Goal: Transaction & Acquisition: Book appointment/travel/reservation

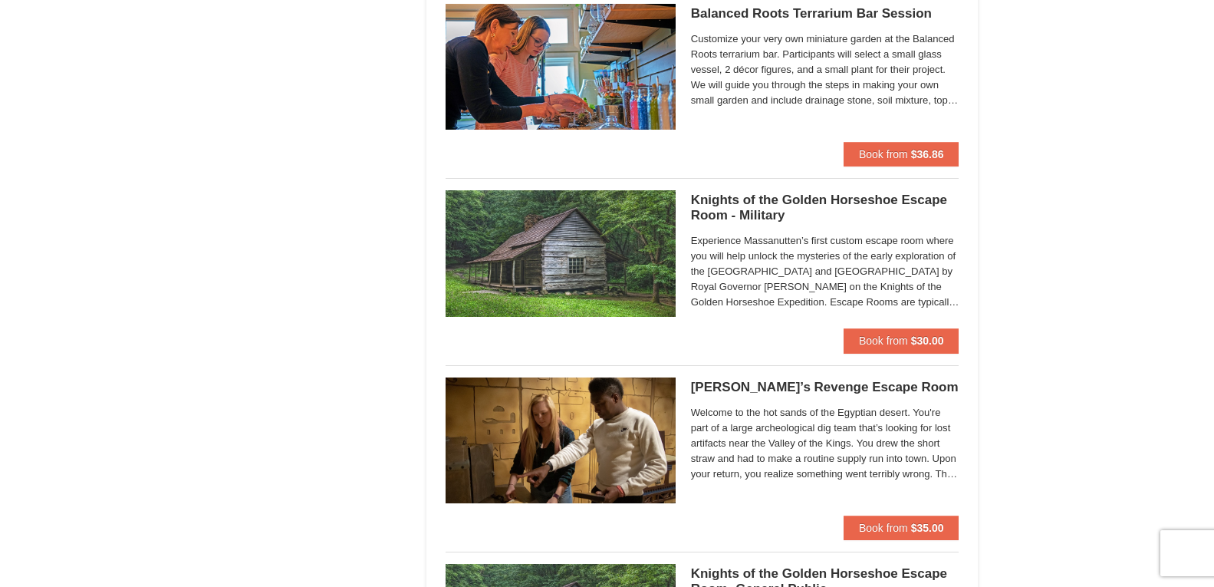
scroll to position [1095, 0]
click at [611, 299] on img at bounding box center [561, 253] width 230 height 126
click at [611, 297] on div at bounding box center [607, 293] width 1214 height 587
click at [880, 337] on span "Book from" at bounding box center [883, 340] width 49 height 12
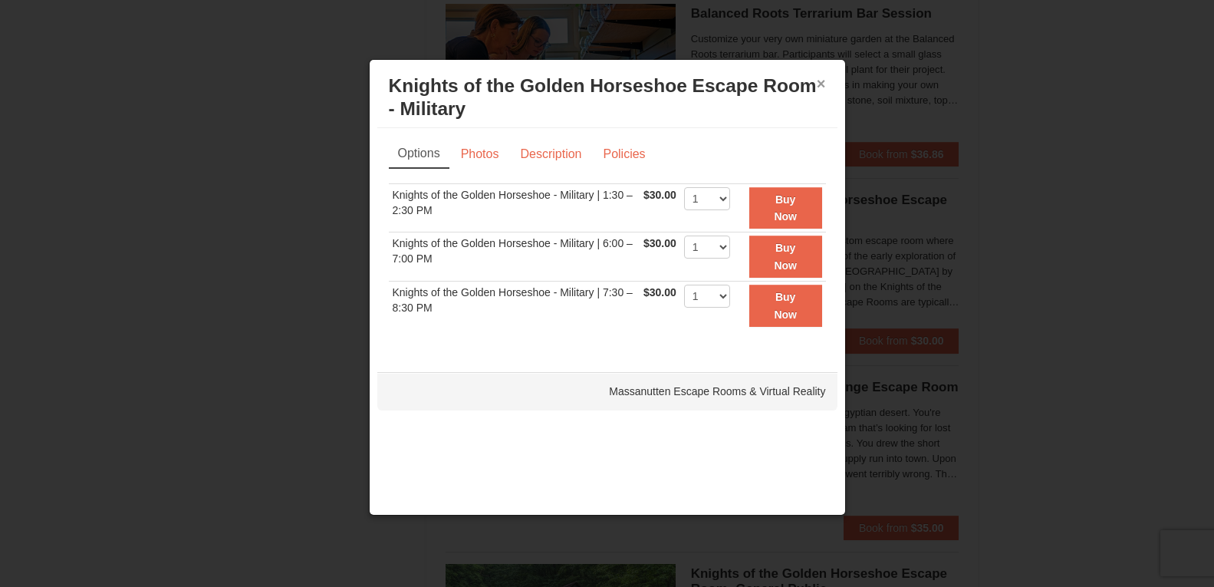
click at [819, 87] on button "×" at bounding box center [821, 83] width 9 height 15
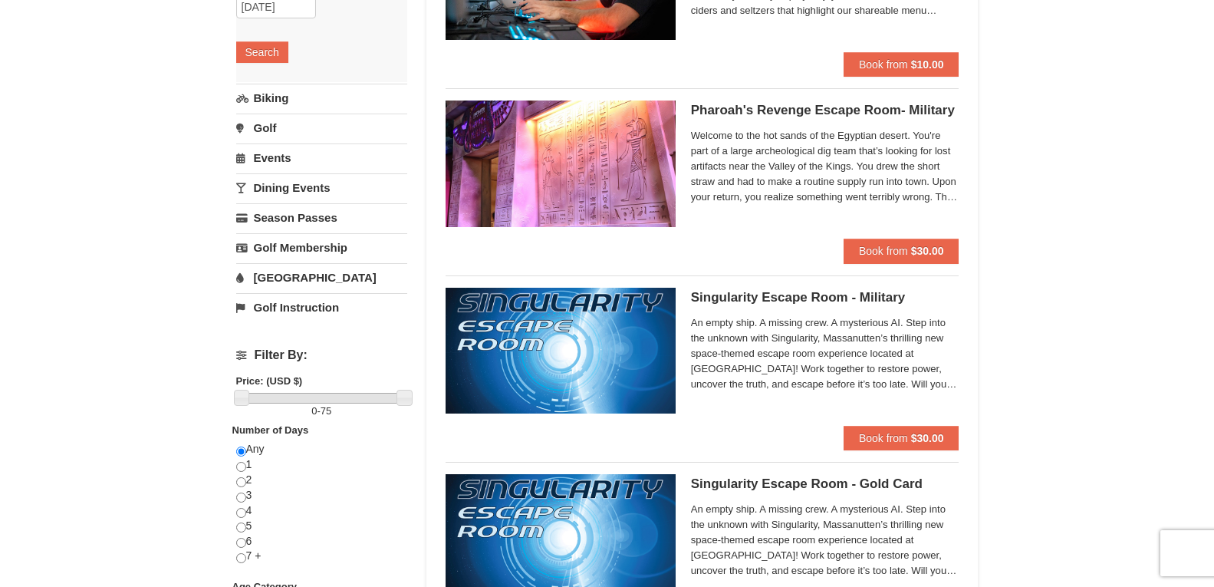
scroll to position [0, 0]
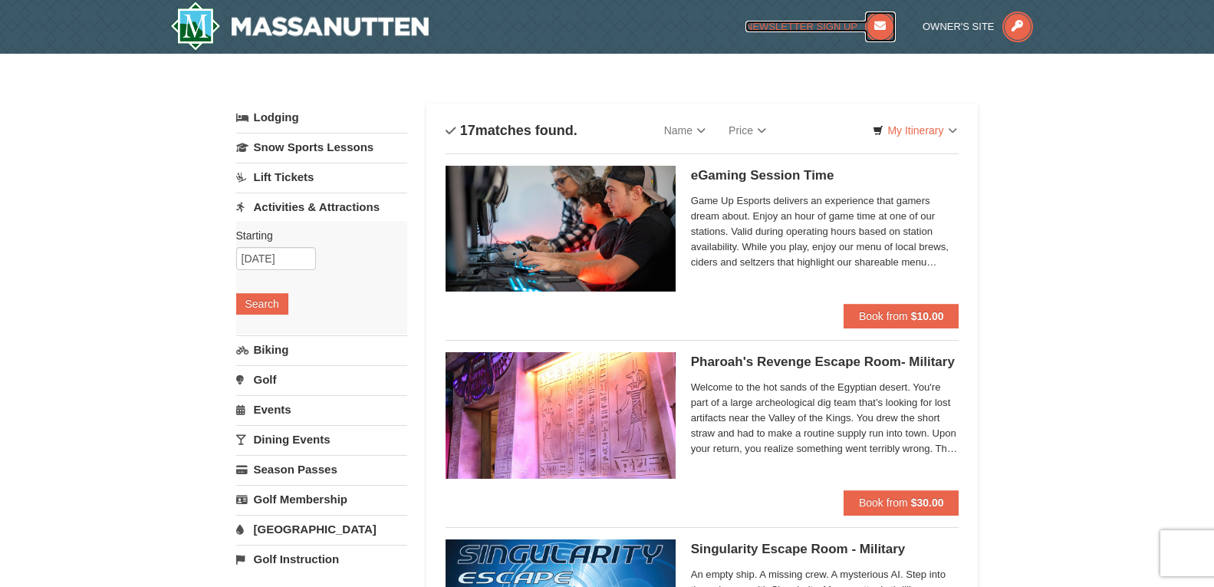
click at [822, 25] on span "Newsletter Sign Up" at bounding box center [802, 27] width 112 height 12
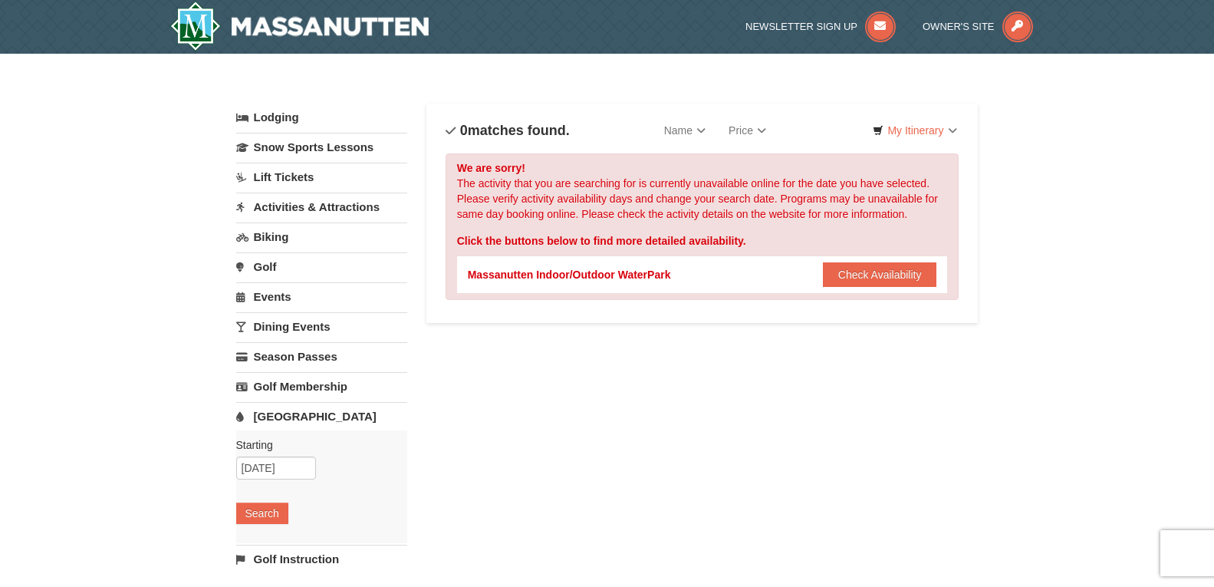
click at [289, 178] on link "Lift Tickets" at bounding box center [321, 177] width 171 height 28
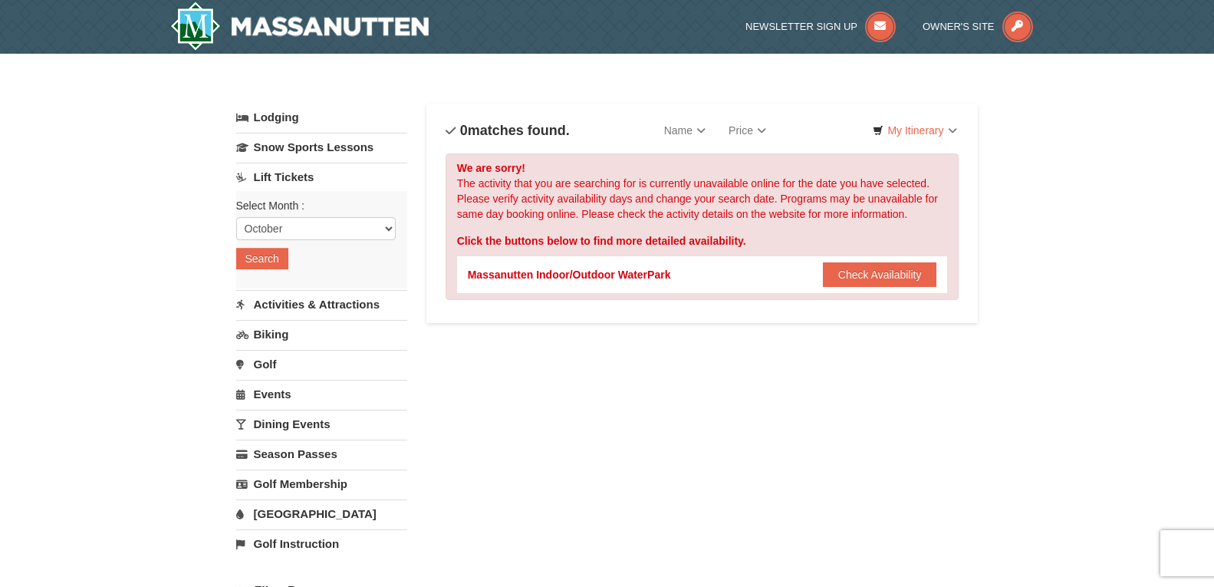
click at [273, 390] on link "Events" at bounding box center [321, 394] width 171 height 28
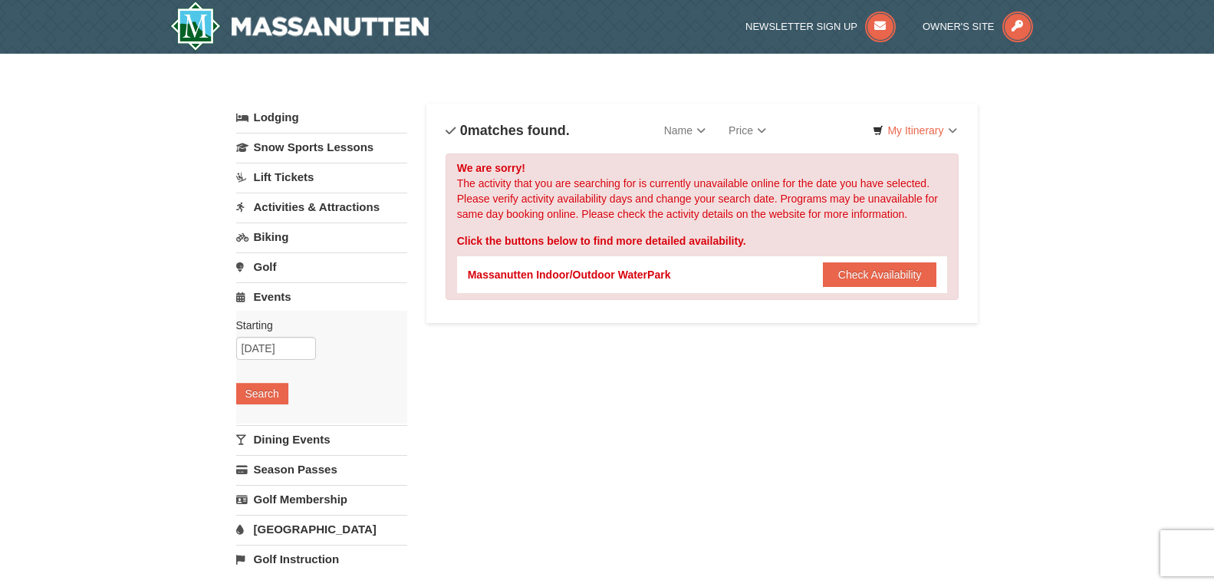
click at [286, 440] on link "Dining Events" at bounding box center [321, 439] width 171 height 28
click at [279, 430] on button "Search" at bounding box center [262, 423] width 52 height 21
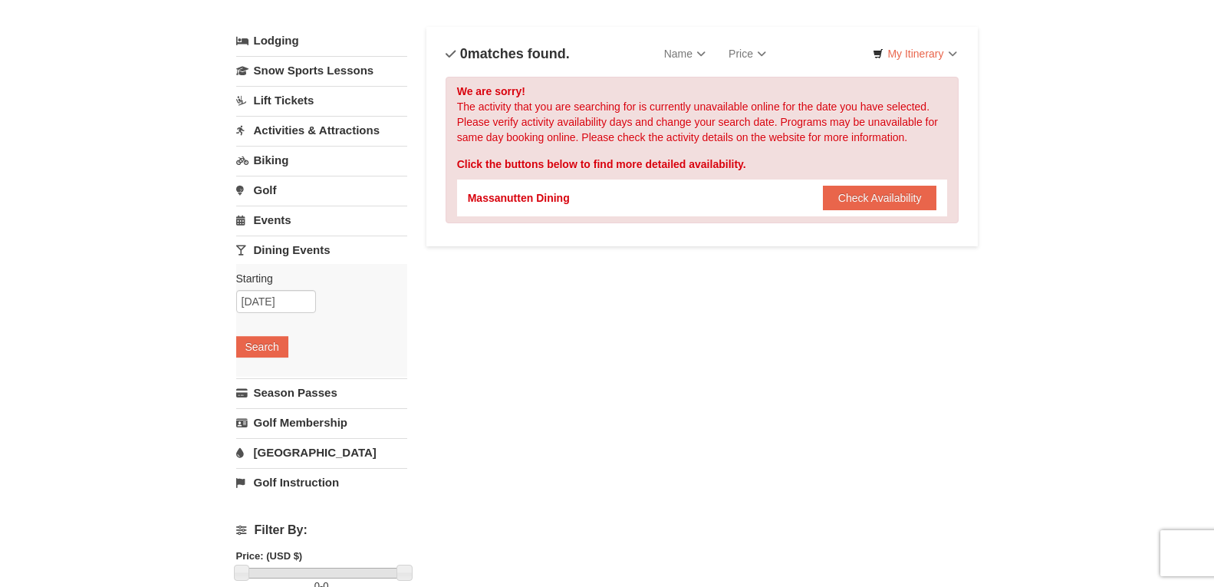
scroll to position [153, 0]
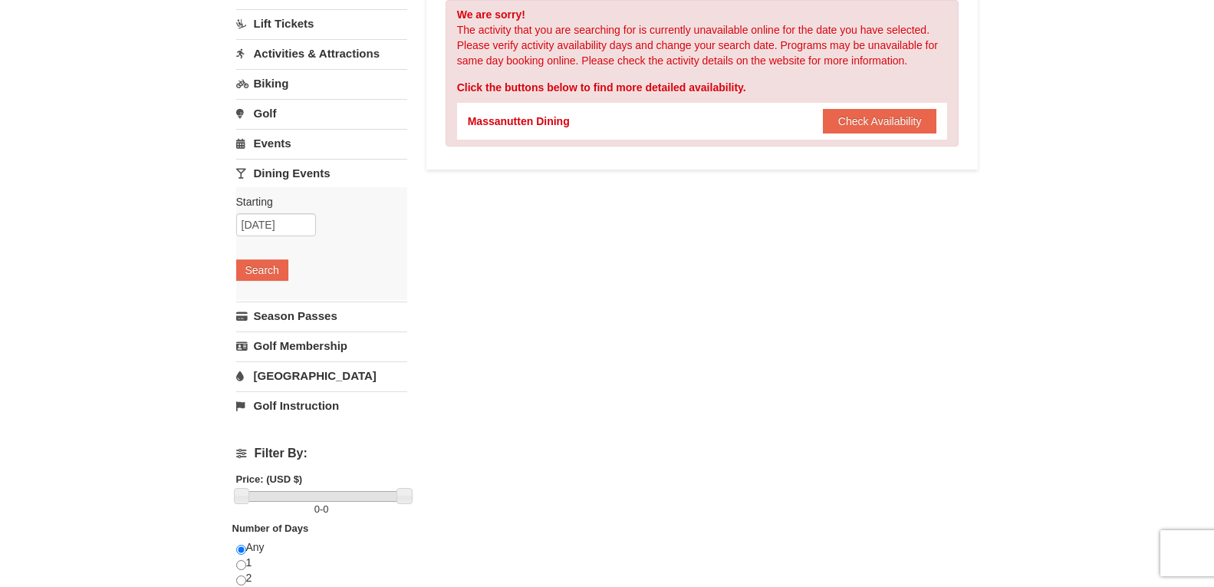
click at [272, 380] on link "[GEOGRAPHIC_DATA]" at bounding box center [321, 375] width 171 height 28
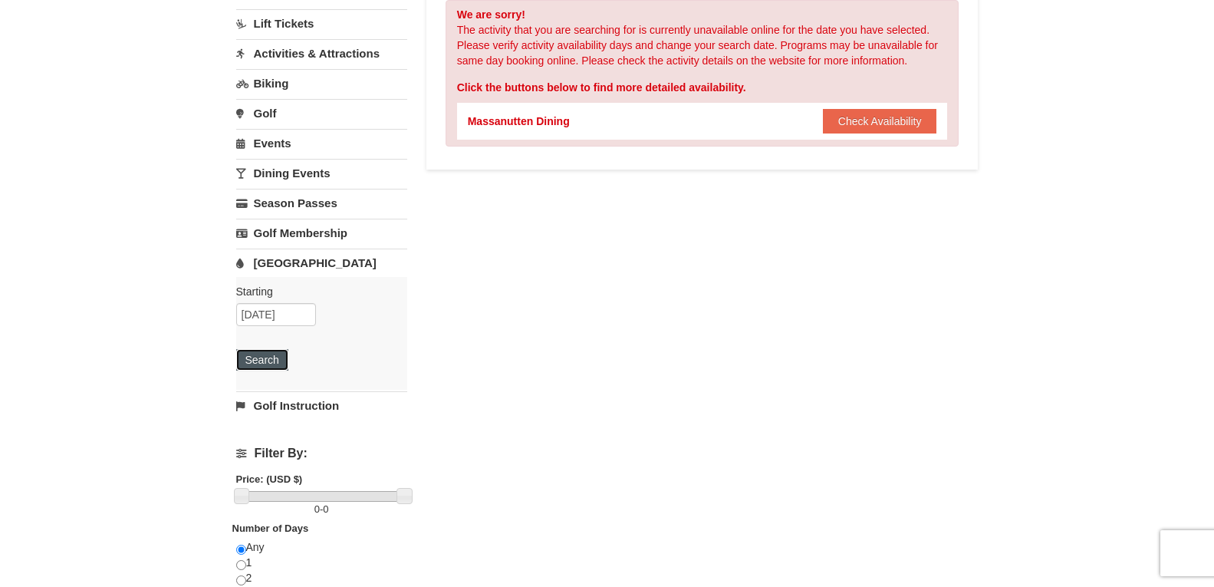
click at [278, 364] on button "Search" at bounding box center [262, 359] width 52 height 21
